Goal: Information Seeking & Learning: Find specific fact

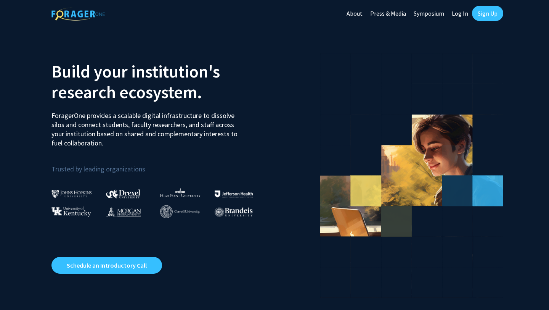
click at [461, 14] on link "Log In" at bounding box center [460, 13] width 24 height 27
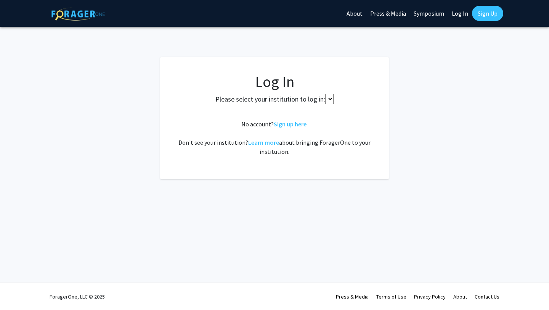
select select
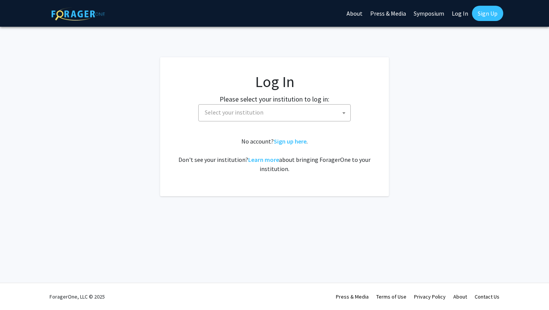
click at [271, 121] on body "Skip navigation About Press & Media Symposium Log In Sign Up Complete your prof…" at bounding box center [274, 155] width 549 height 310
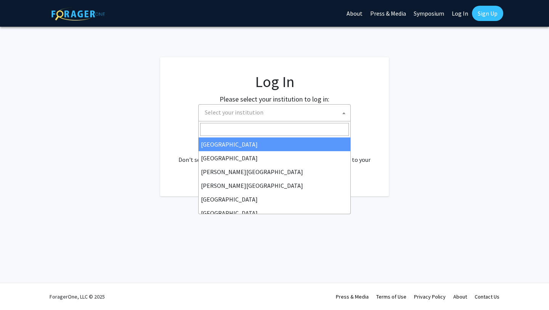
type input "t"
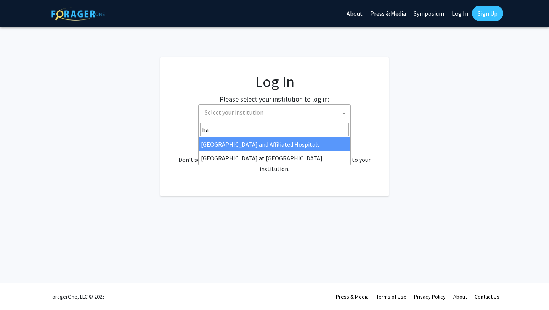
type input "h"
type input "[PERSON_NAME]"
select select "24"
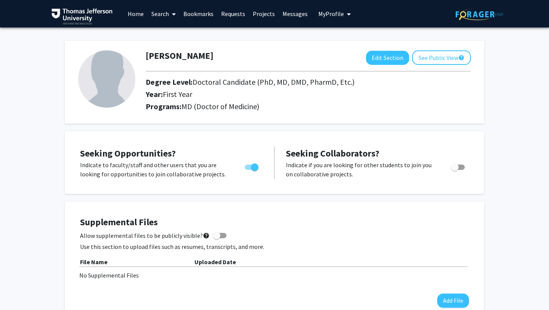
click at [164, 18] on link "Search" at bounding box center [164, 13] width 32 height 27
click at [173, 35] on span "Faculty/Staff" at bounding box center [176, 34] width 56 height 15
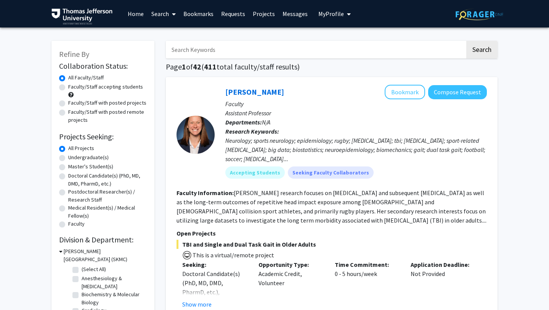
click at [194, 46] on input "Search Keywords" at bounding box center [315, 50] width 299 height 18
type input "tholey"
click at [466, 41] on button "Search" at bounding box center [481, 50] width 31 height 18
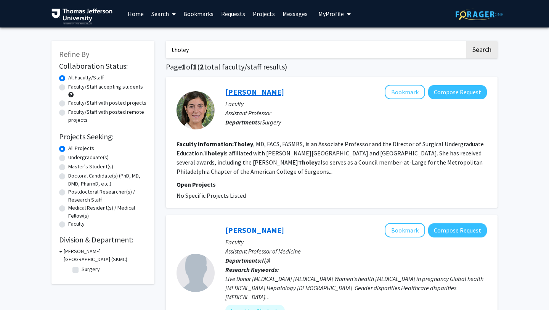
click at [241, 90] on link "[PERSON_NAME]" at bounding box center [254, 92] width 59 height 10
click at [243, 230] on link "[PERSON_NAME]" at bounding box center [254, 230] width 59 height 10
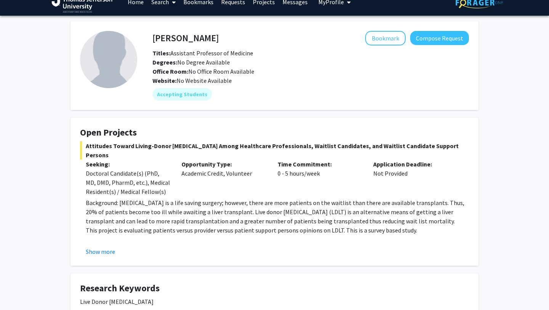
scroll to position [12, 0]
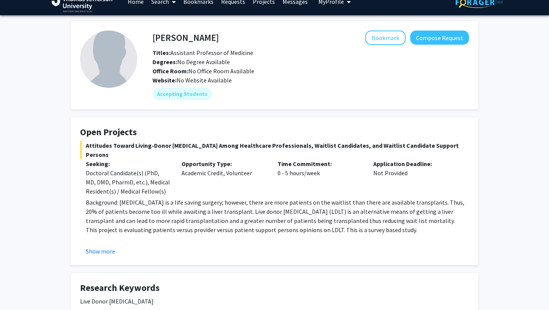
click at [98, 145] on span "Attitudes Toward Living-Donor [MEDICAL_DATA] Among Healthcare Professionals, Wa…" at bounding box center [274, 150] width 389 height 18
click at [98, 145] on span "Attitudes Toward Living-Donor Liver Transplantation Among Healthcare Profession…" at bounding box center [274, 150] width 389 height 18
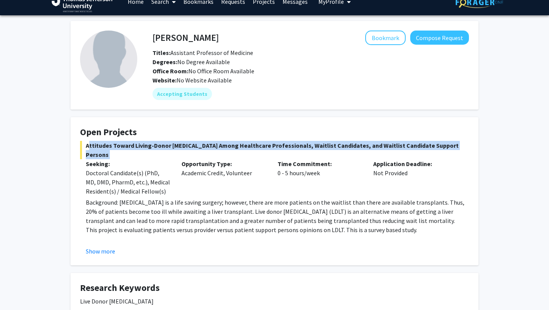
click at [98, 145] on span "Attitudes Toward Living-Donor Liver Transplantation Among Healthcare Profession…" at bounding box center [274, 150] width 389 height 18
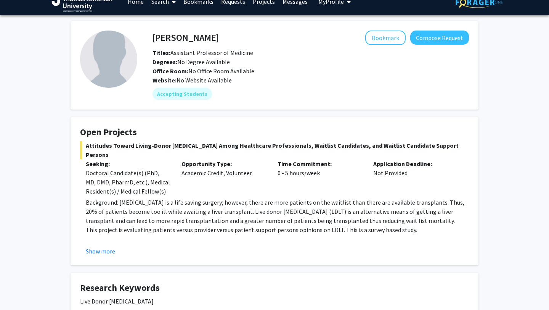
drag, startPoint x: 111, startPoint y: 155, endPoint x: 86, endPoint y: 149, distance: 25.5
click at [86, 149] on span "Attitudes Toward Living-Donor Liver Transplantation Among Healthcare Profession…" at bounding box center [274, 150] width 389 height 18
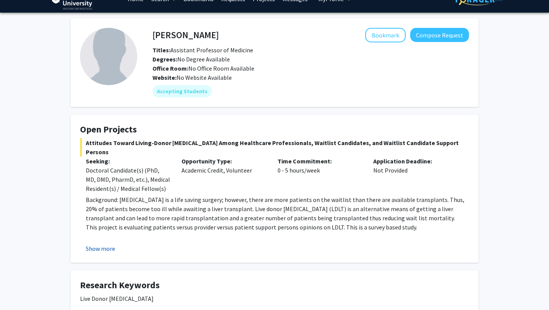
click at [101, 251] on button "Show more" at bounding box center [100, 248] width 29 height 9
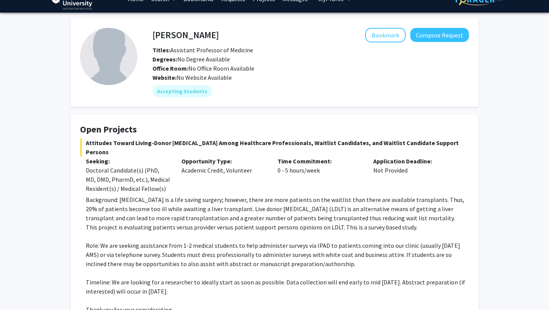
click at [66, 237] on div "Danielle Tholey Bookmark Compose Request Titles: Assistant Professor of Medicin…" at bounding box center [274, 292] width 419 height 548
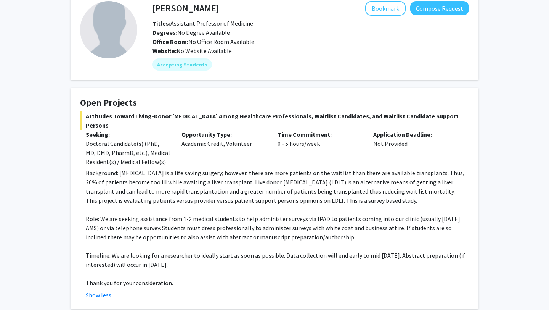
scroll to position [45, 0]
